Goal: Task Accomplishment & Management: Use online tool/utility

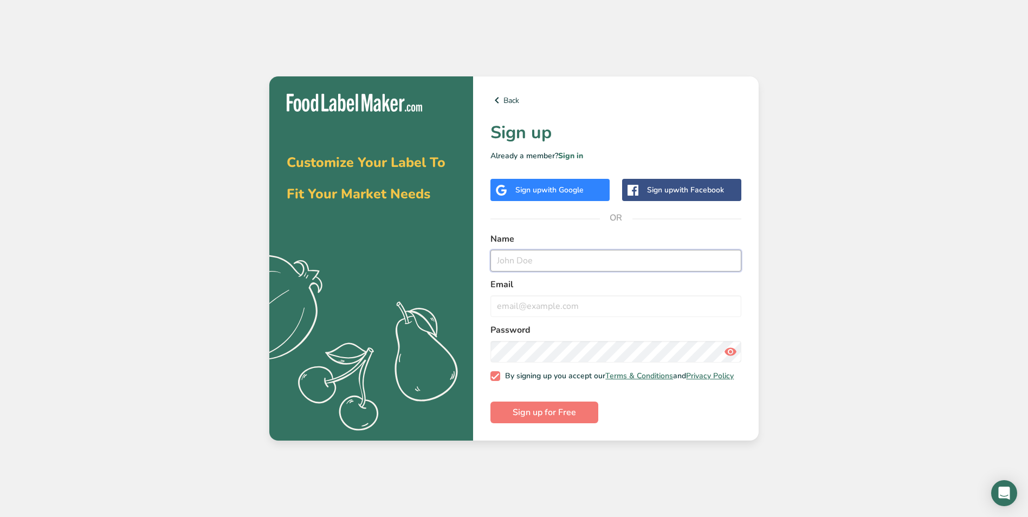
click at [559, 267] on input "text" at bounding box center [616, 261] width 251 height 22
type input "[PERSON_NAME]"
click at [511, 306] on input "email" at bounding box center [616, 306] width 251 height 22
type input "[EMAIL_ADDRESS][DOMAIN_NAME]"
click at [558, 422] on button "Sign up for Free" at bounding box center [545, 413] width 108 height 22
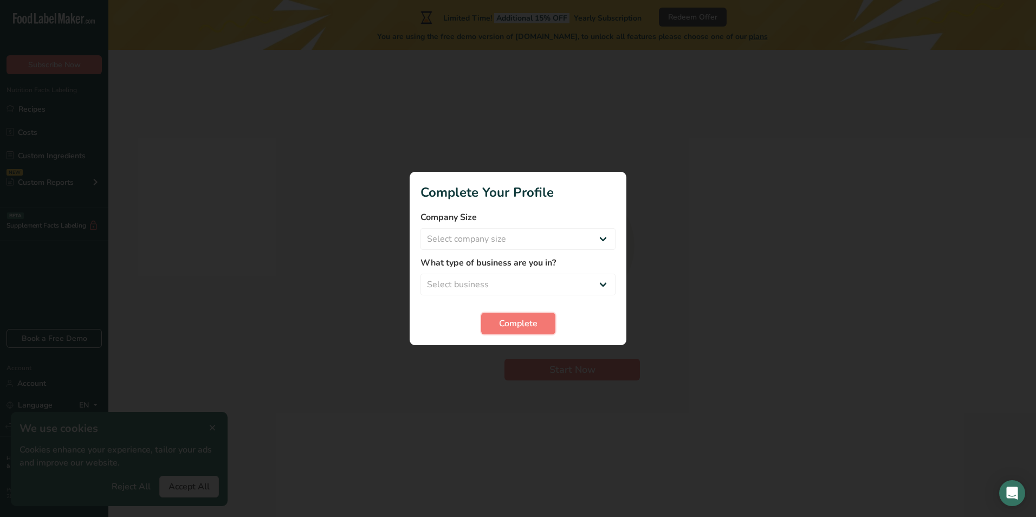
drag, startPoint x: 541, startPoint y: 325, endPoint x: 830, endPoint y: 250, distance: 298.8
click at [549, 323] on button "Complete" at bounding box center [518, 324] width 74 height 22
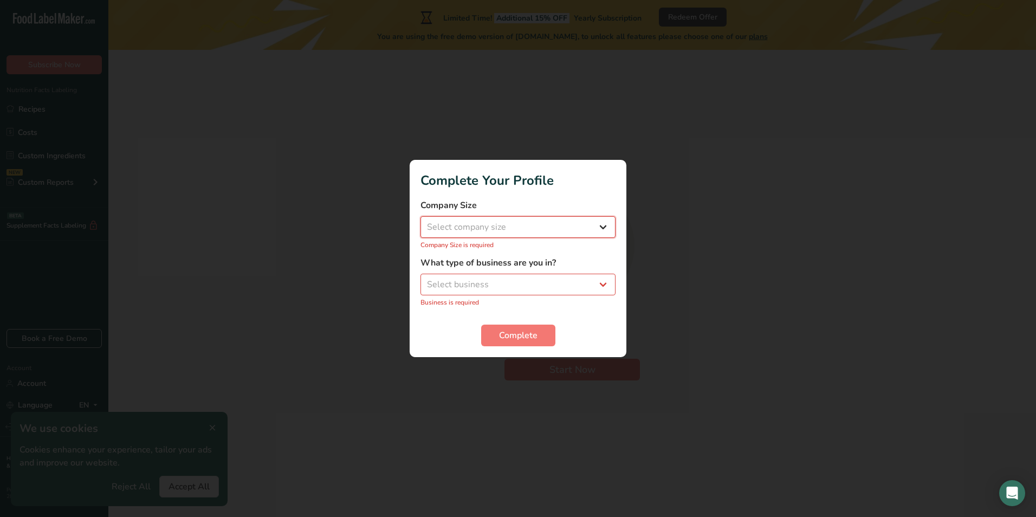
click at [604, 226] on select "Select company size Fewer than 10 Employees 10 to 50 Employees 51 to 500 Employ…" at bounding box center [518, 227] width 195 height 22
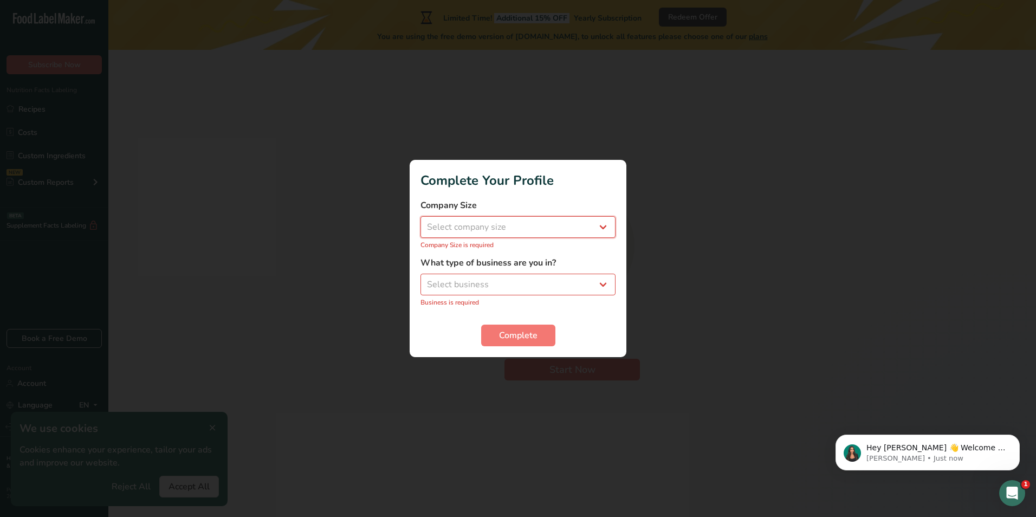
select select "2"
click at [421, 222] on select "Select company size Fewer than 10 Employees 10 to 50 Employees 51 to 500 Employ…" at bounding box center [518, 227] width 195 height 22
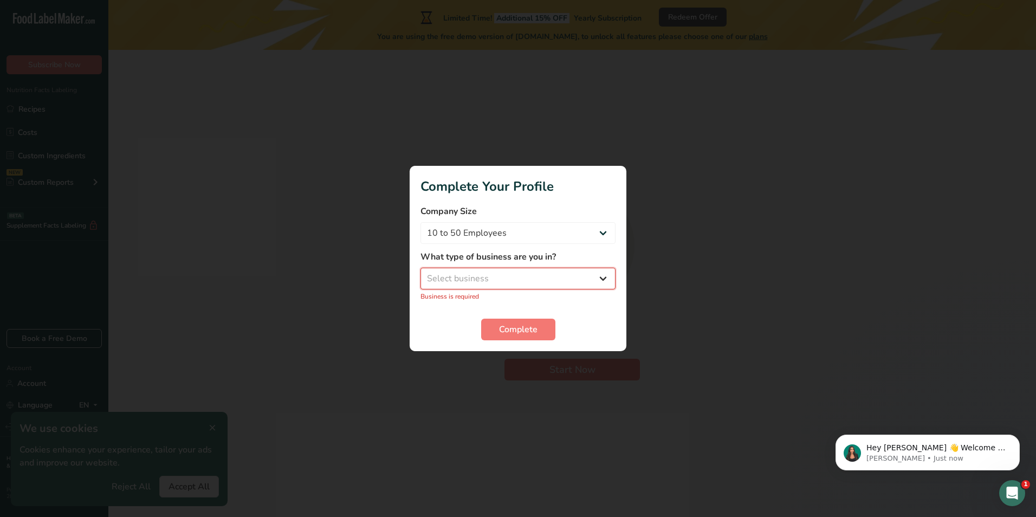
click at [603, 279] on select "Select business Packaged Food Manufacturer Restaurant & Cafe Bakery Meal Plans …" at bounding box center [518, 279] width 195 height 22
select select "8"
click at [421, 274] on select "Select business Packaged Food Manufacturer Restaurant & Cafe Bakery Meal Plans …" at bounding box center [518, 279] width 195 height 22
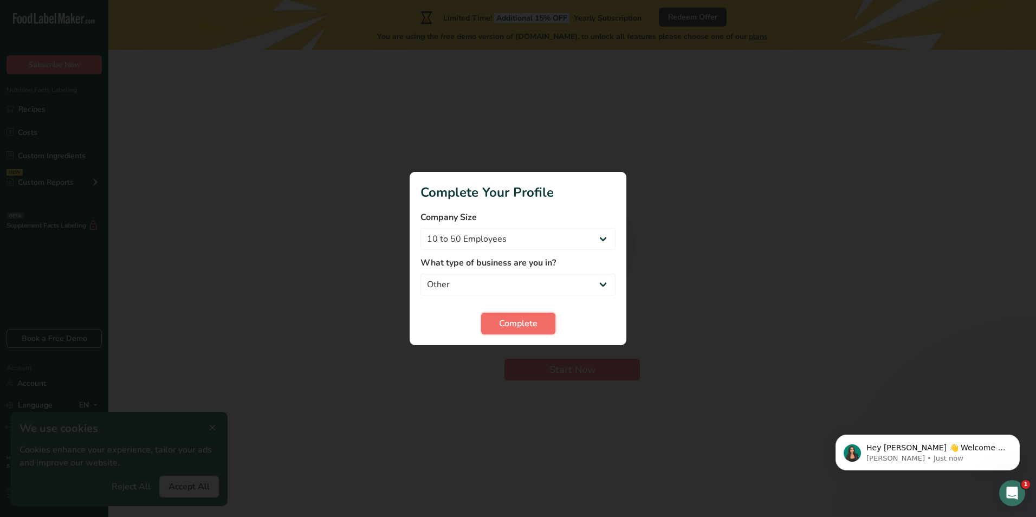
click at [530, 326] on span "Complete" at bounding box center [518, 323] width 38 height 13
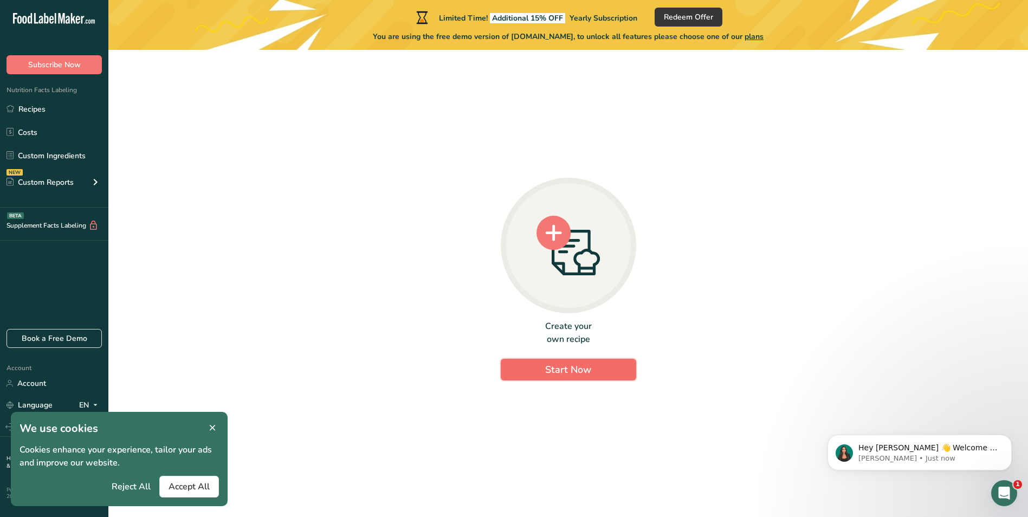
click at [610, 377] on button "Start Now" at bounding box center [569, 370] width 136 height 22
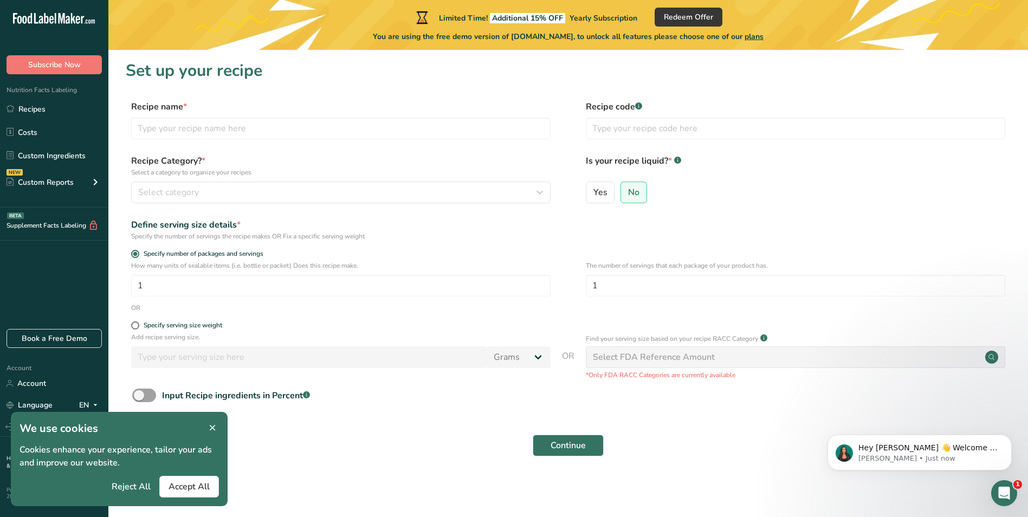
click at [212, 427] on icon at bounding box center [213, 428] width 10 height 15
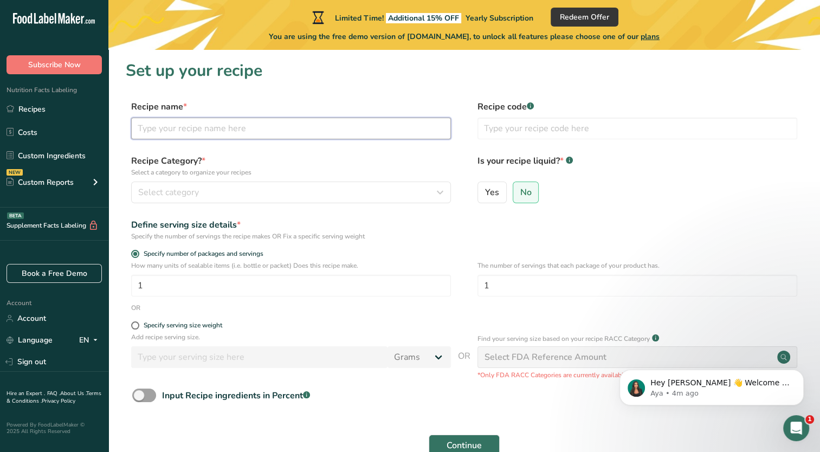
click at [184, 132] on input "text" at bounding box center [291, 129] width 320 height 22
paste input "Breaded imitation Shrimp made with surimi"
type input "Breaded imitation Shrimp made with surimi"
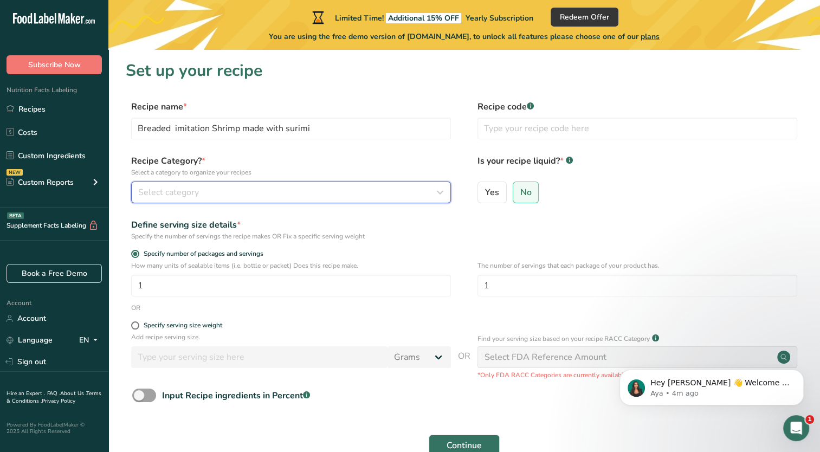
click at [442, 192] on icon "button" at bounding box center [440, 193] width 13 height 20
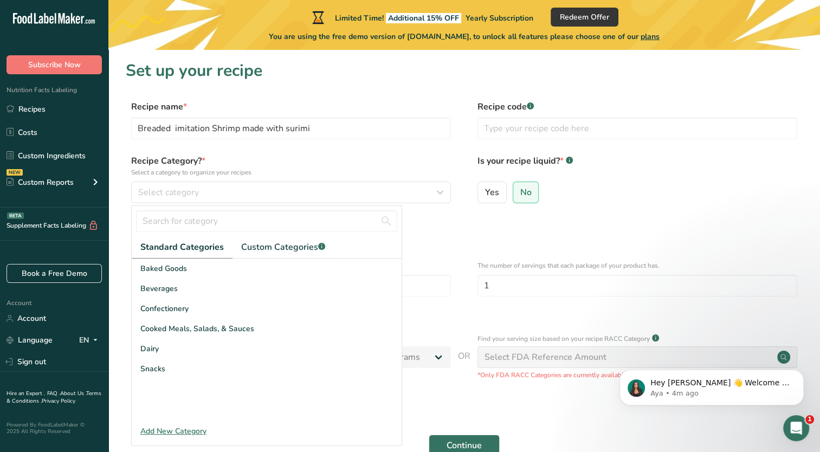
click at [175, 434] on div "Add New Category" at bounding box center [267, 431] width 270 height 11
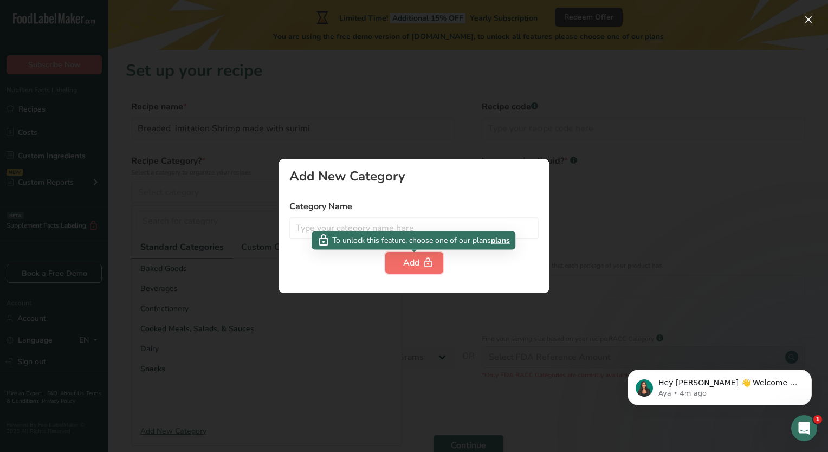
click at [429, 261] on icon "button" at bounding box center [428, 263] width 11 height 17
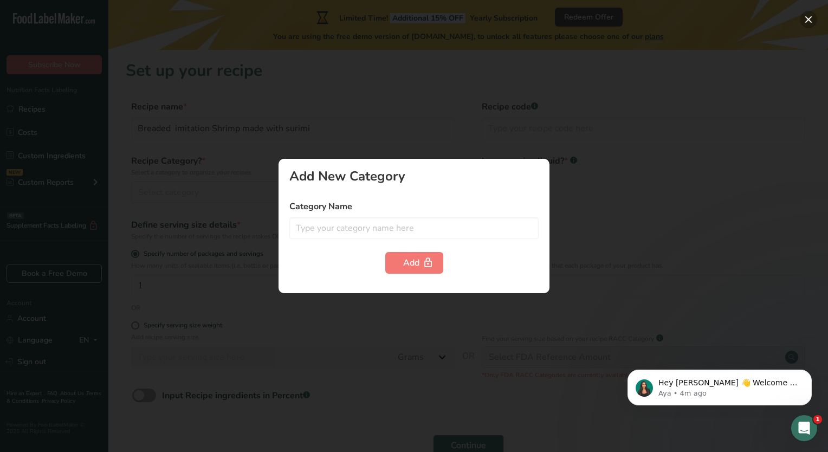
click at [809, 16] on button "button" at bounding box center [808, 19] width 17 height 17
